Goal: Information Seeking & Learning: Learn about a topic

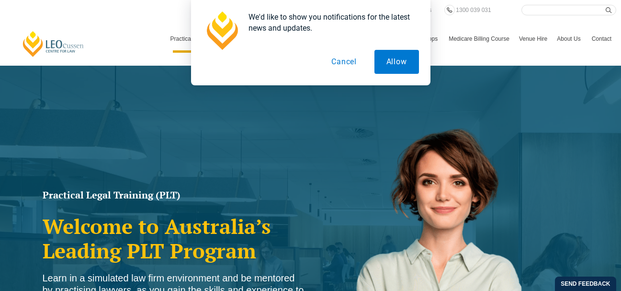
click at [339, 61] on button "Cancel" at bounding box center [344, 62] width 49 height 24
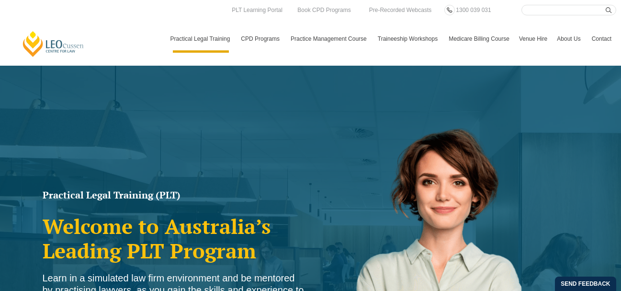
click at [140, 169] on div "Practical Legal Training (PLT) Welcome to Australia’s Leading PLT Program Learn…" at bounding box center [310, 277] width 621 height 422
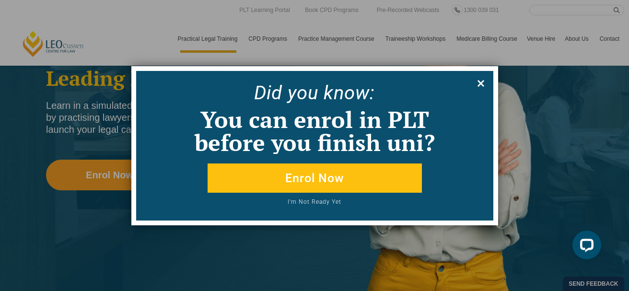
click at [476, 85] on icon at bounding box center [480, 83] width 11 height 11
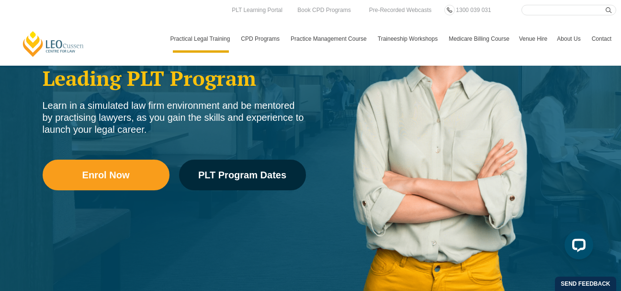
click at [296, 109] on div "Learn in a simulated law firm environment and be mentored by practising lawyers…" at bounding box center [175, 118] width 264 height 36
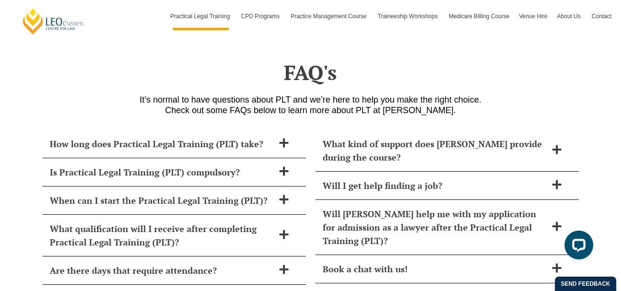
scroll to position [4082, 0]
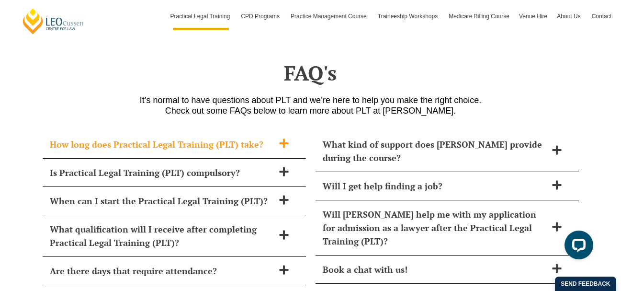
click at [238, 138] on span "How long does Practical Legal Training (PLT) take?" at bounding box center [162, 144] width 224 height 13
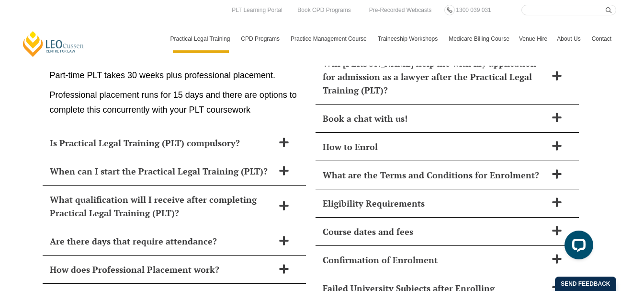
scroll to position [4232, 0]
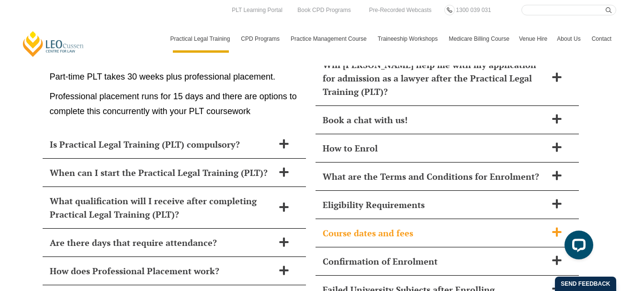
click at [559, 227] on icon at bounding box center [557, 232] width 11 height 11
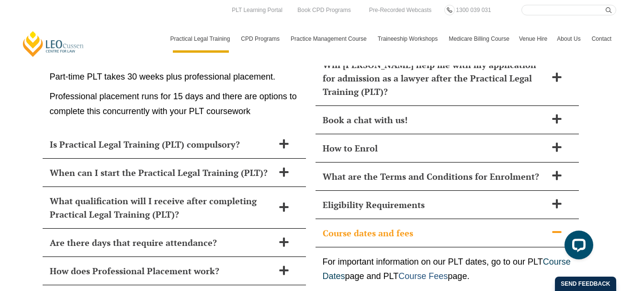
click at [448, 271] on link "Course Fees" at bounding box center [423, 276] width 49 height 10
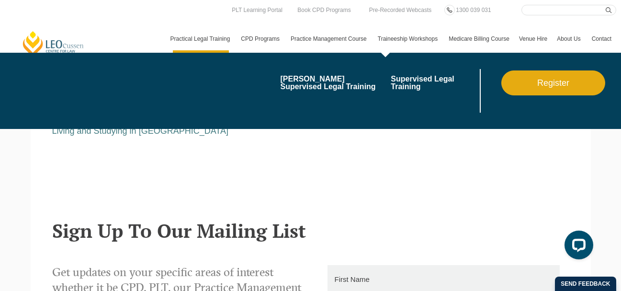
click at [174, 100] on li "blank" at bounding box center [225, 91] width 111 height 44
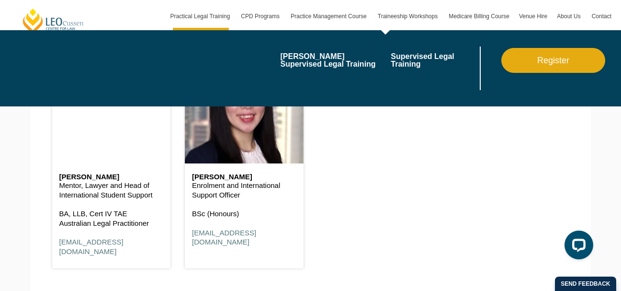
scroll to position [1284, 0]
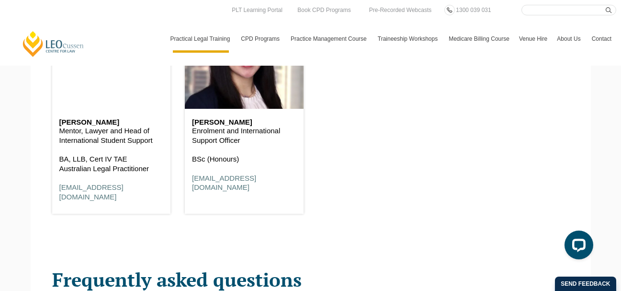
click at [343, 155] on div "Fonda Gazis Mentor, Lawyer and Head of International Student Support BA, LLB, C…" at bounding box center [311, 103] width 532 height 246
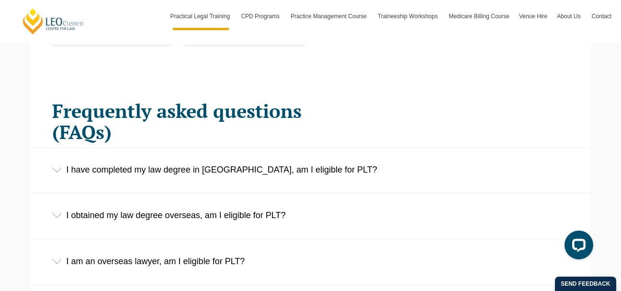
scroll to position [1495, 0]
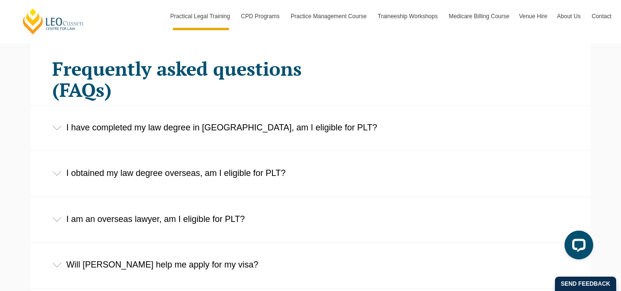
click at [252, 105] on div "I have completed my law degree in Australia, am I eligible for PLT?" at bounding box center [311, 127] width 561 height 45
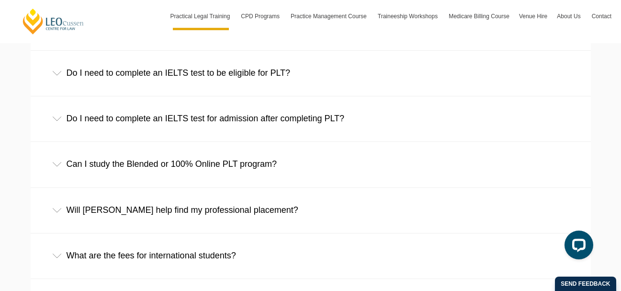
scroll to position [1878, 0]
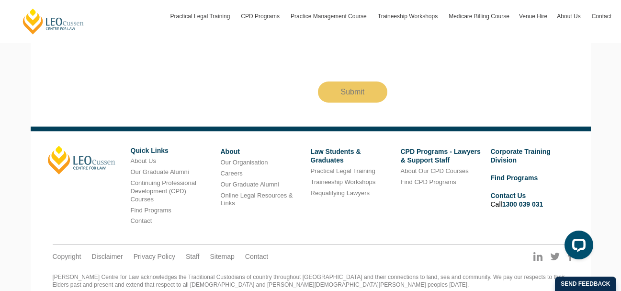
scroll to position [934, 0]
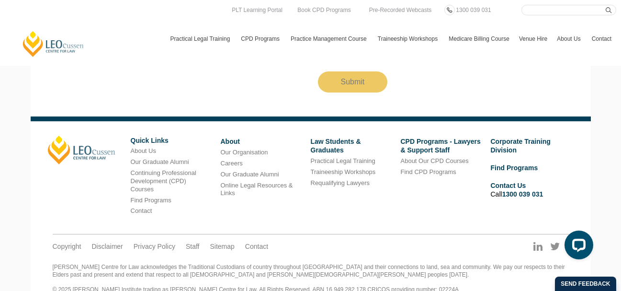
click at [300, 224] on div "Copyright Disclaimer Privacy Policy Staff Sitemap Contact" at bounding box center [311, 239] width 540 height 30
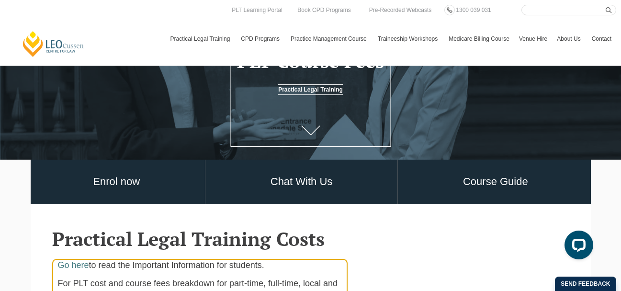
scroll to position [0, 0]
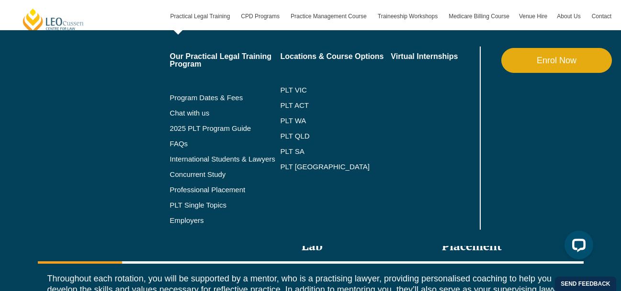
scroll to position [1246, 0]
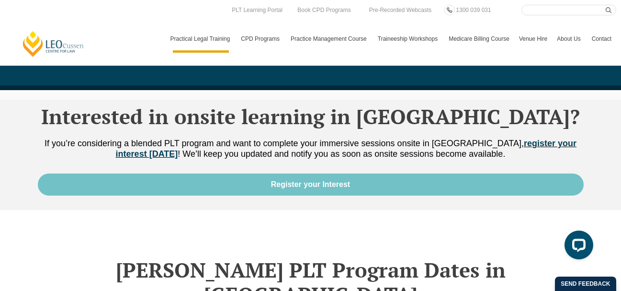
click at [137, 121] on link "Interested in onsite learning in [GEOGRAPHIC_DATA]?" at bounding box center [310, 116] width 539 height 27
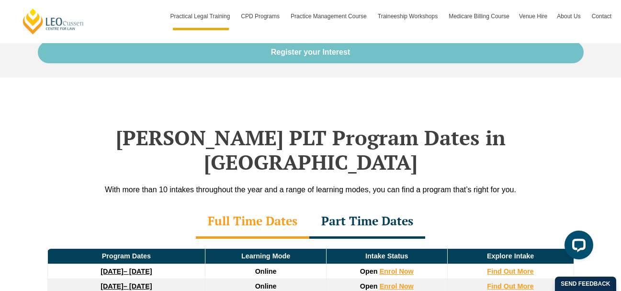
scroll to position [1322, 0]
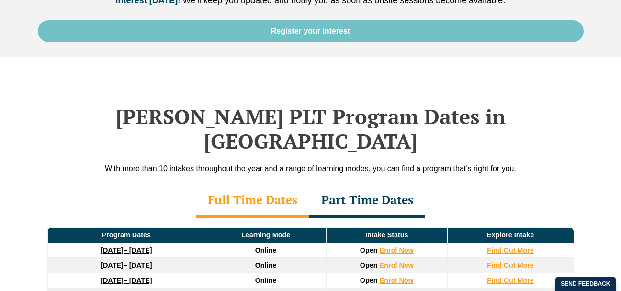
click at [285, 115] on h2 "[PERSON_NAME] PLT Program Dates in [GEOGRAPHIC_DATA]" at bounding box center [311, 128] width 546 height 48
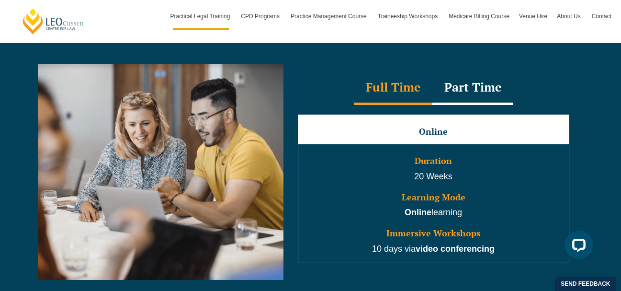
scroll to position [862, 0]
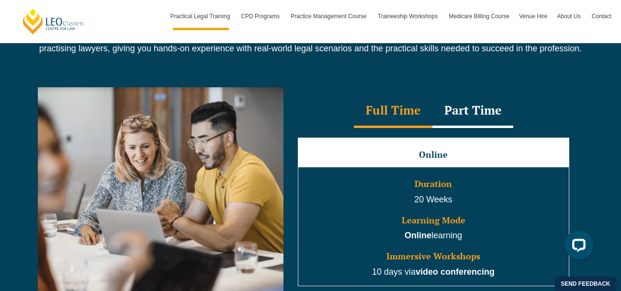
click at [407, 115] on div "Full Time" at bounding box center [393, 111] width 79 height 34
click at [374, 186] on h3 "Duration" at bounding box center [433, 184] width 269 height 10
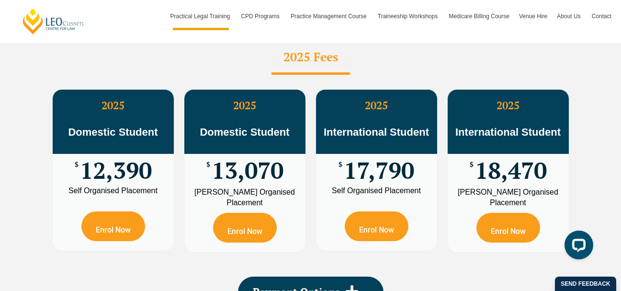
scroll to position [1878, 0]
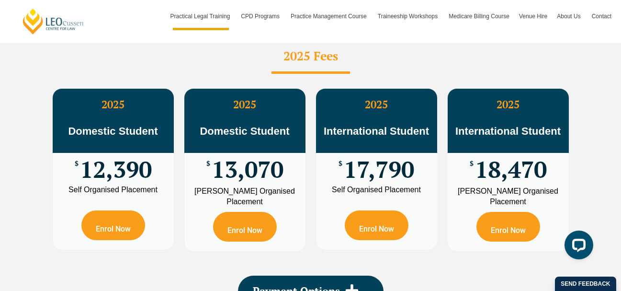
click at [372, 194] on div "Enrol Now" at bounding box center [376, 222] width 121 height 56
click at [376, 160] on span "17,790" at bounding box center [379, 169] width 70 height 19
click at [387, 186] on div "Self Organised Placement" at bounding box center [376, 190] width 107 height 8
click at [467, 186] on div "[PERSON_NAME] Organised Placement" at bounding box center [508, 196] width 107 height 21
click at [389, 160] on span "17,790" at bounding box center [379, 169] width 70 height 19
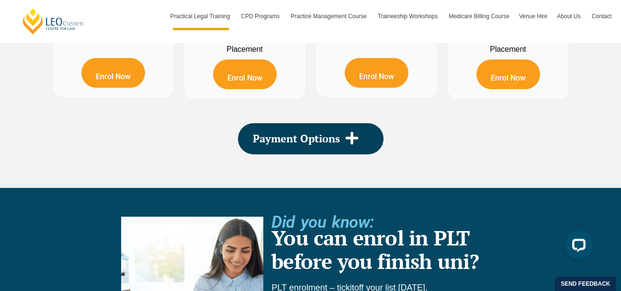
scroll to position [2032, 0]
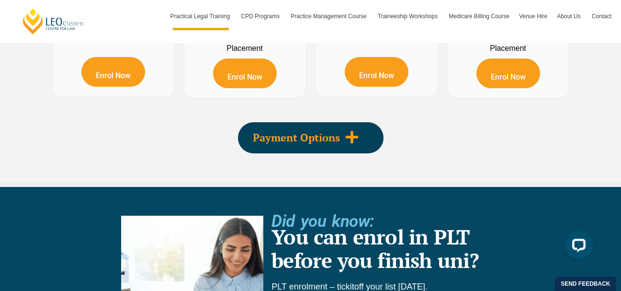
click at [356, 131] on icon at bounding box center [351, 137] width 12 height 12
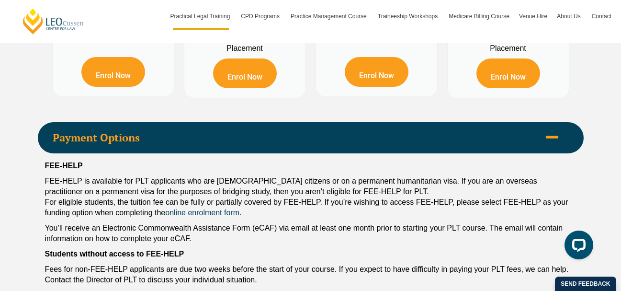
click at [223, 179] on p "FEE-HELP is available for PLT applicants who are Australian citizens or on a pe…" at bounding box center [311, 197] width 532 height 42
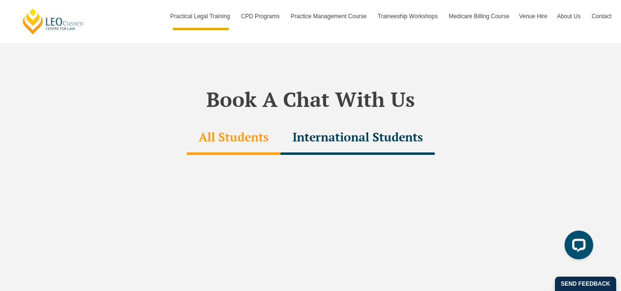
scroll to position [3201, 0]
click at [349, 121] on div "International Students" at bounding box center [358, 138] width 154 height 34
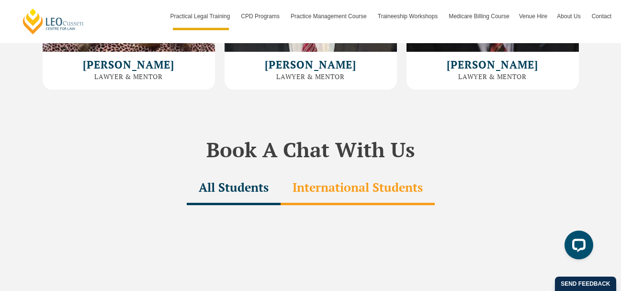
scroll to position [3182, 0]
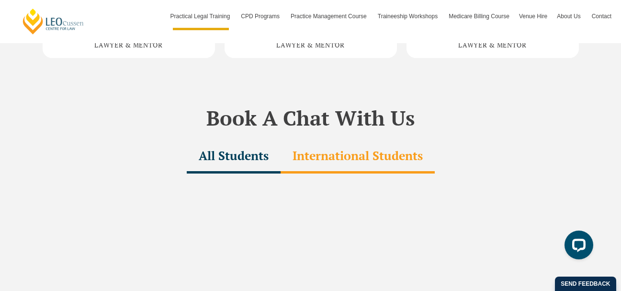
click at [338, 140] on div "International Students" at bounding box center [358, 157] width 154 height 34
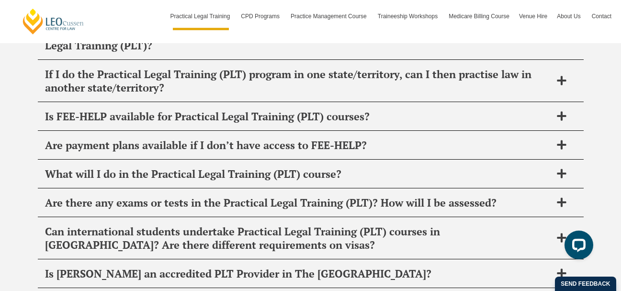
scroll to position [5328, 0]
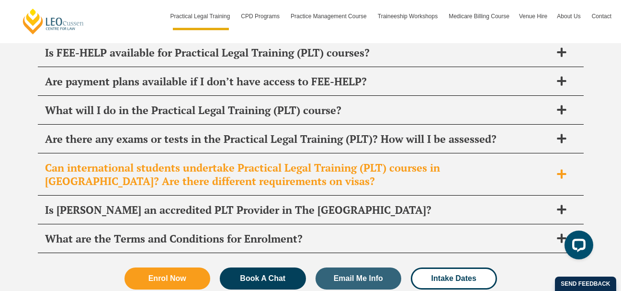
click at [383, 161] on span "Can international students undertake Practical Legal Training (PLT) courses in …" at bounding box center [298, 174] width 507 height 27
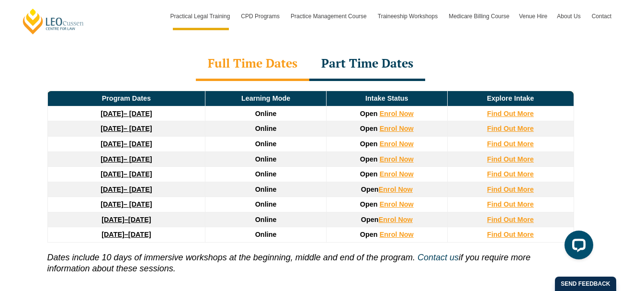
scroll to position [1454, 0]
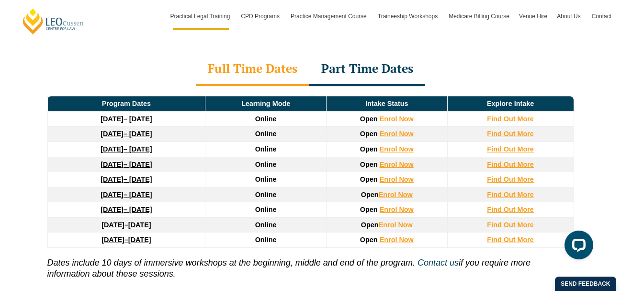
click at [152, 115] on link "22 September 2025 – 20 February 2026" at bounding box center [126, 119] width 51 height 8
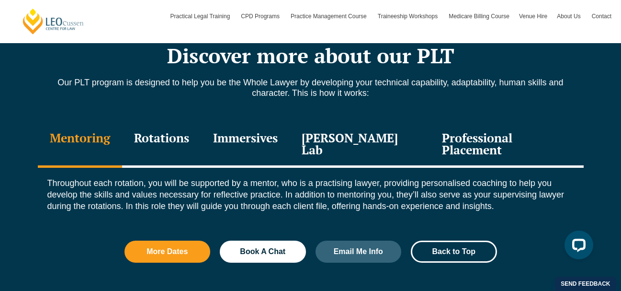
scroll to position [1073, 0]
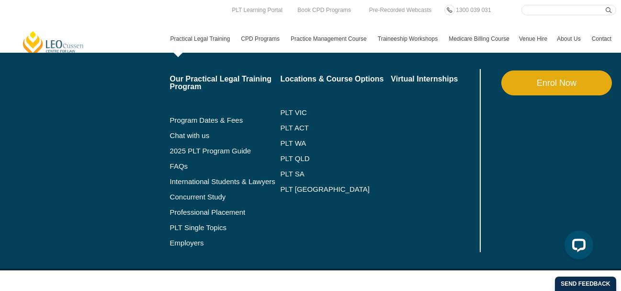
click at [166, 154] on div "Our Practical Legal Training Program Program Dates & Fees Chat with us 2025 PLT…" at bounding box center [391, 161] width 451 height 216
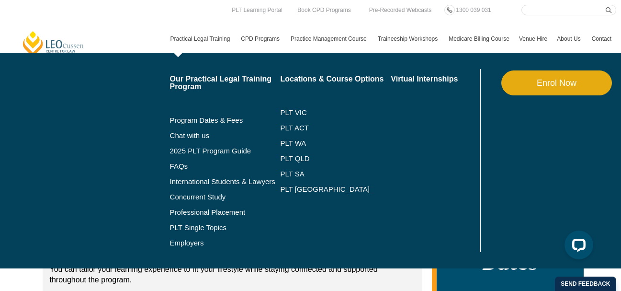
scroll to position [0, 0]
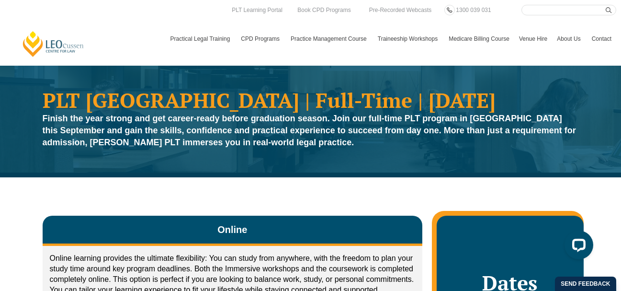
click at [174, 264] on p "Online learning provides the ultimate flexibility: You can study from anywhere,…" at bounding box center [233, 279] width 366 height 53
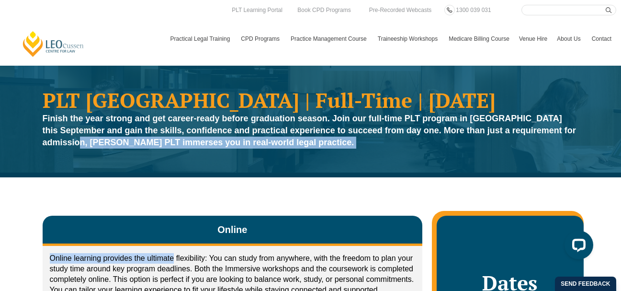
drag, startPoint x: 174, startPoint y: 264, endPoint x: 87, endPoint y: 141, distance: 150.5
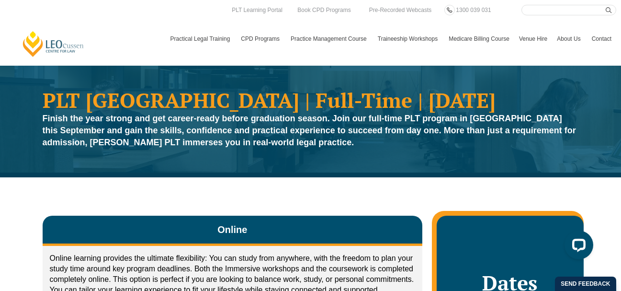
click at [331, 257] on p "Online learning provides the ultimate flexibility: You can study from anywhere,…" at bounding box center [233, 279] width 366 height 53
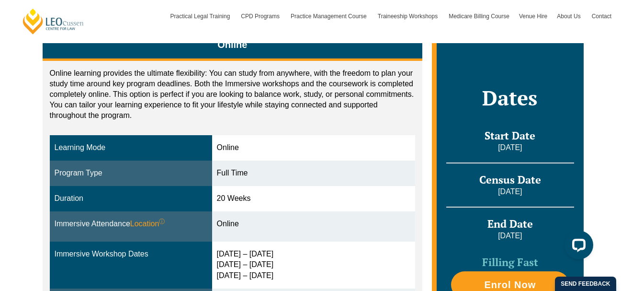
scroll to position [192, 0]
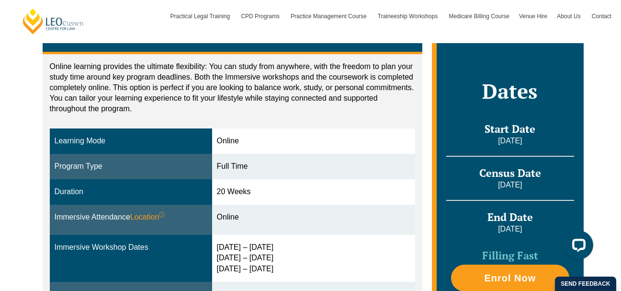
drag, startPoint x: 331, startPoint y: 257, endPoint x: 219, endPoint y: 100, distance: 193.4
click at [219, 100] on div "Online learning provides the ultimate flexibility: You can study from anywhere,…" at bounding box center [233, 207] width 380 height 306
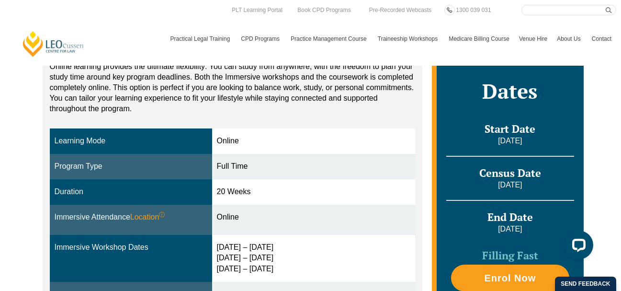
click at [146, 98] on p "Online learning provides the ultimate flexibility: You can study from anywhere,…" at bounding box center [233, 87] width 366 height 53
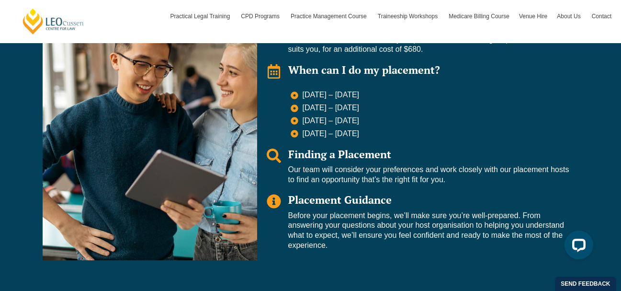
scroll to position [728, 0]
